Goal: Transaction & Acquisition: Obtain resource

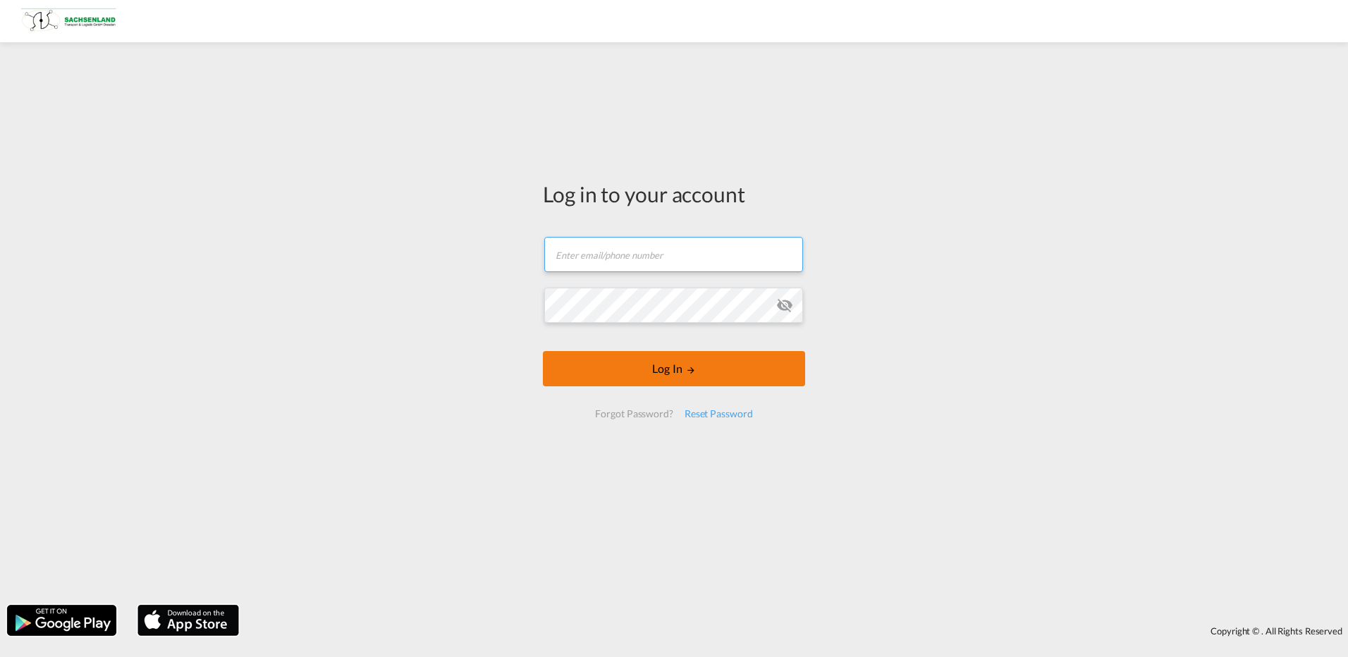
type input "[PERSON_NAME][EMAIL_ADDRESS][DOMAIN_NAME]"
click at [568, 366] on button "Log In" at bounding box center [674, 368] width 262 height 35
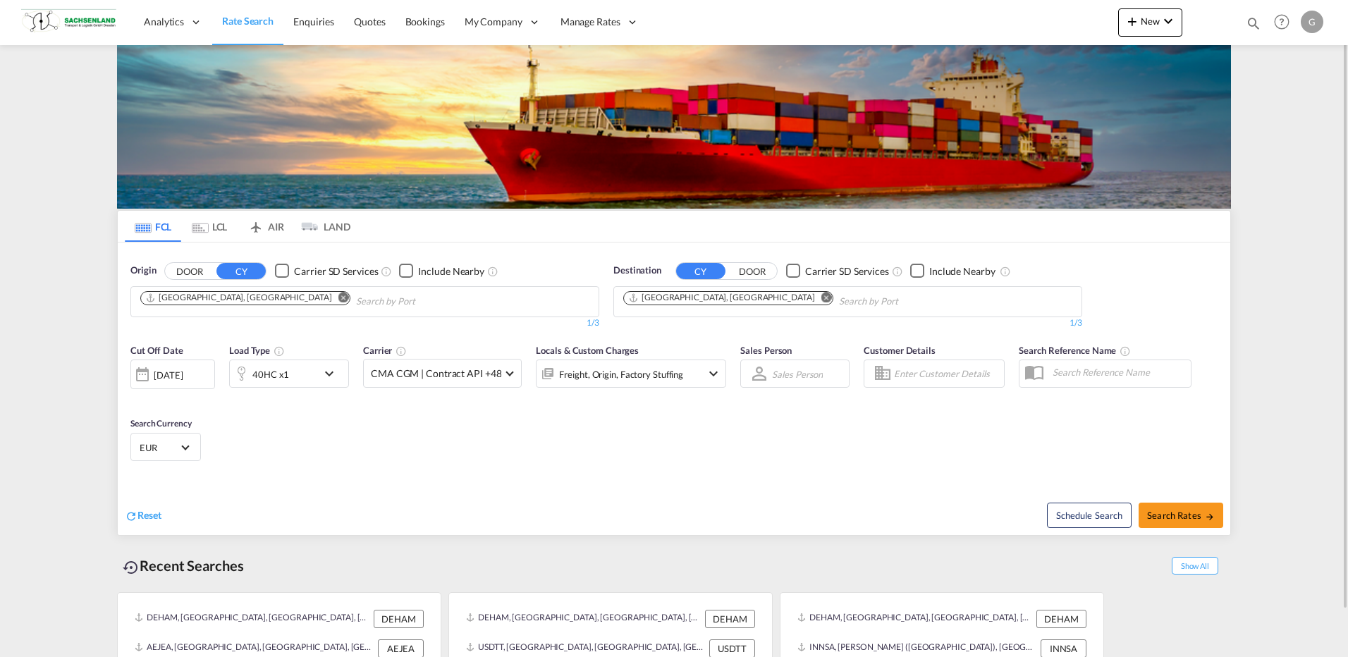
click at [821, 296] on md-icon "Remove" at bounding box center [826, 297] width 11 height 11
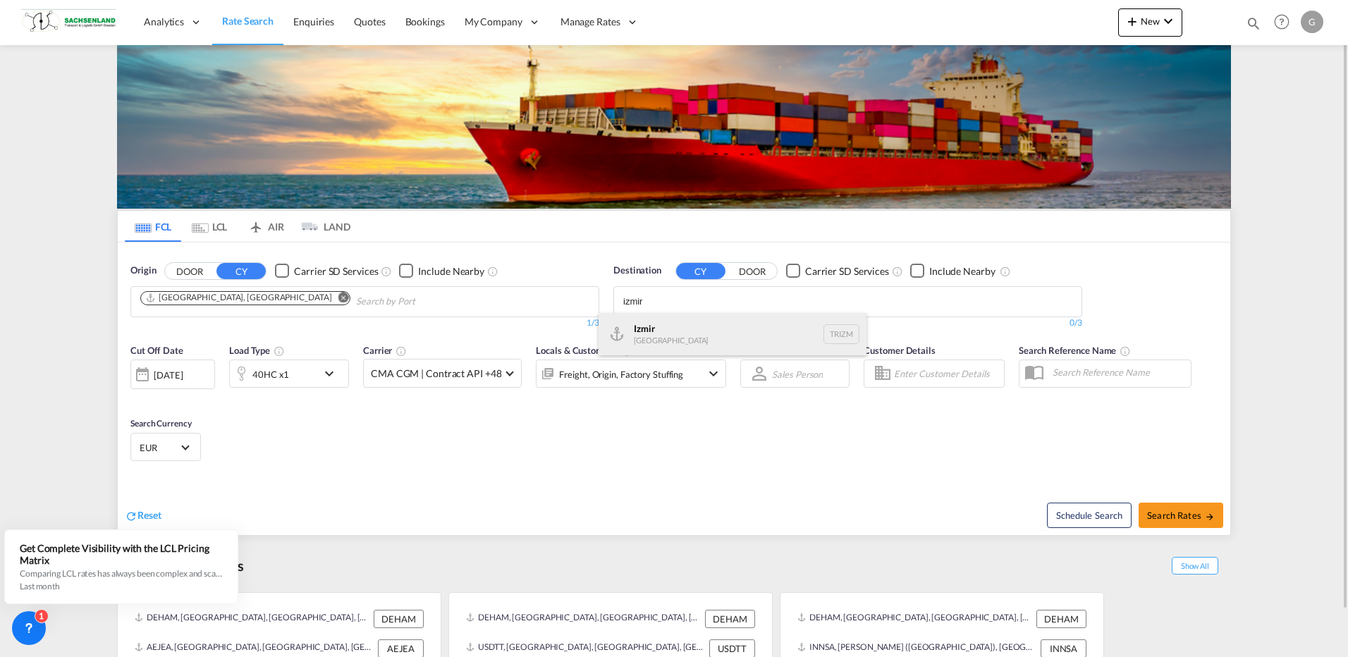
type input "izmir"
click at [683, 324] on div "Izmir [GEOGRAPHIC_DATA] TRIZM" at bounding box center [733, 334] width 268 height 42
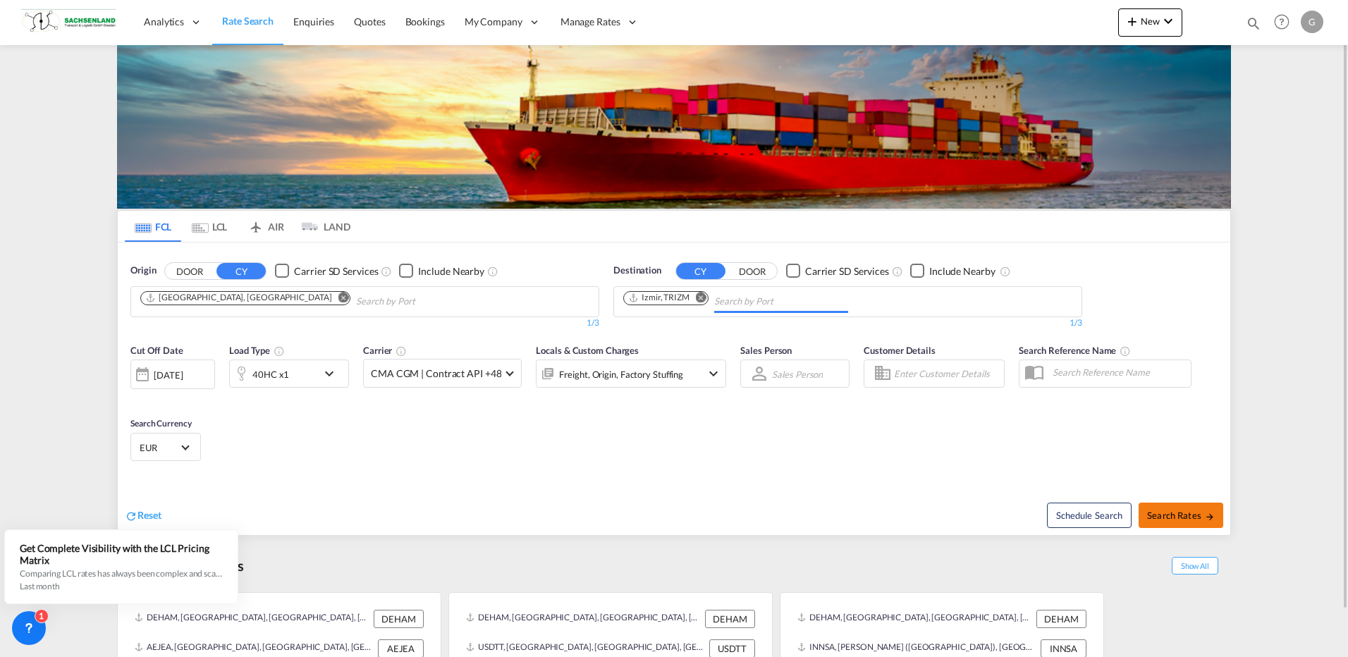
click at [1172, 524] on button "Search Rates" at bounding box center [1181, 515] width 85 height 25
type input "DEHAM to TRIZM / [DATE]"
